Goal: Task Accomplishment & Management: Manage account settings

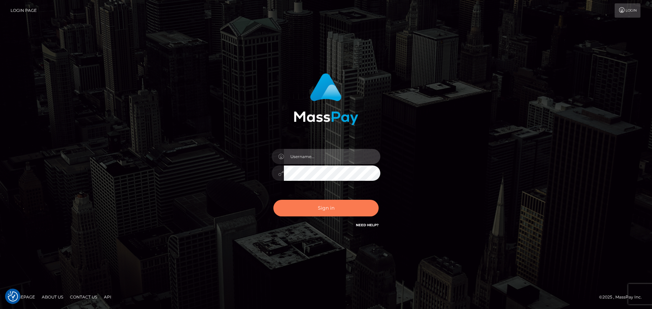
type input "Bedis"
click at [352, 214] on button "Sign in" at bounding box center [325, 208] width 105 height 17
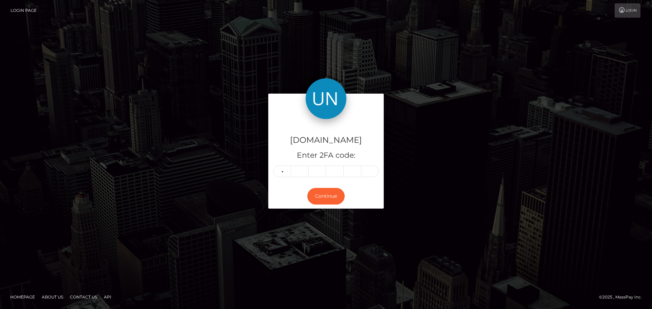
type input "6"
type input "3"
type input "5"
type input "4"
type input "0"
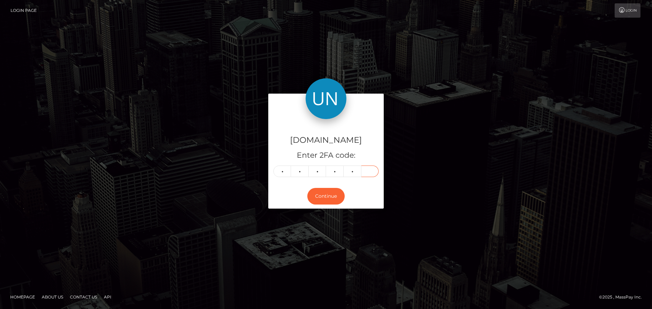
type input "2"
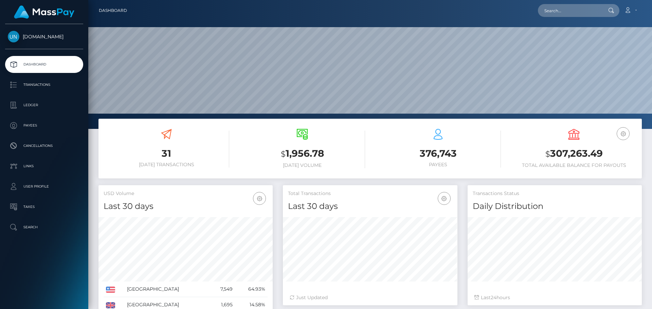
scroll to position [121, 174]
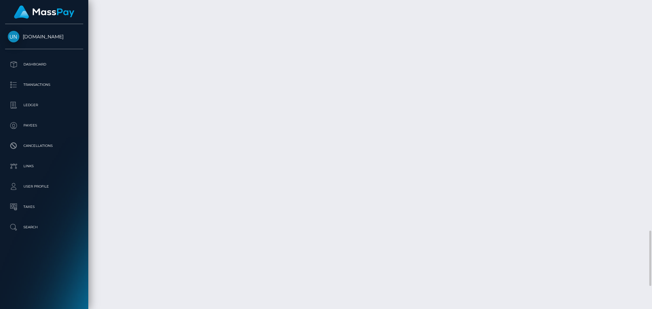
scroll to position [1417, 0]
